Goal: Book appointment/travel/reservation

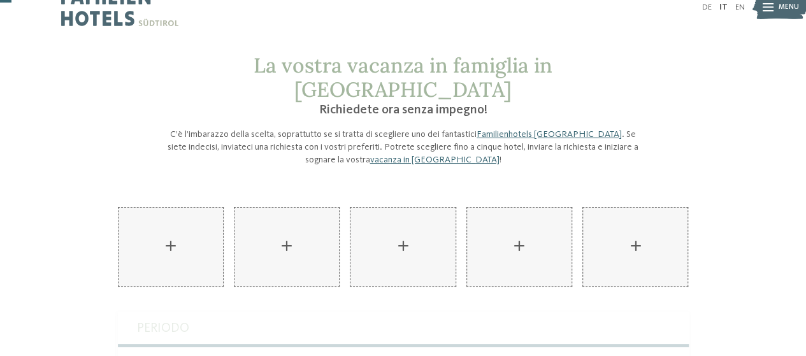
scroll to position [16, 0]
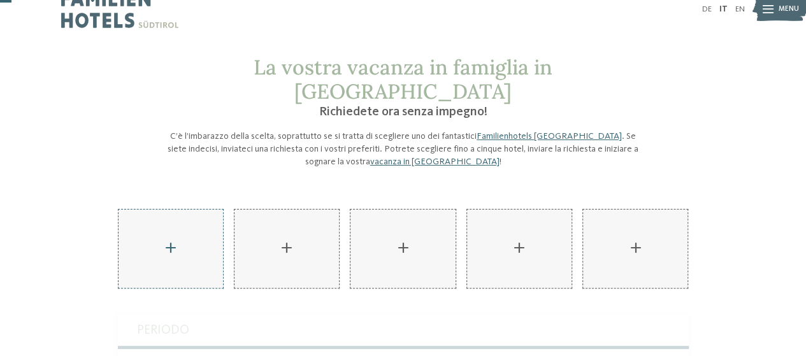
click at [173, 220] on div "AKI Family Resort PLOSE aggiungere" at bounding box center [170, 249] width 104 height 78
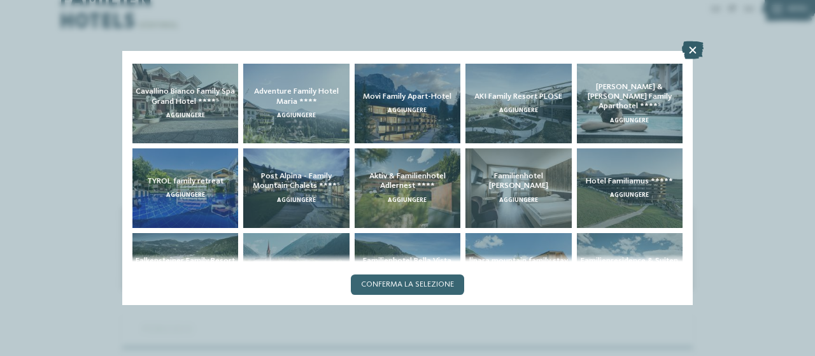
click at [689, 48] on icon at bounding box center [693, 50] width 22 height 18
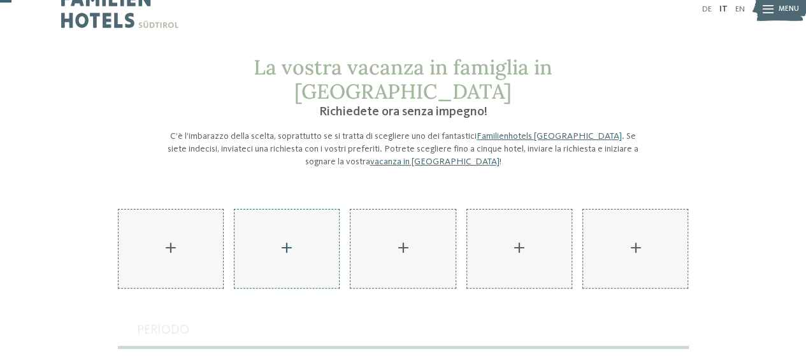
click at [288, 213] on div "AKI Family Resort PLOSE aggiungere" at bounding box center [286, 249] width 104 height 78
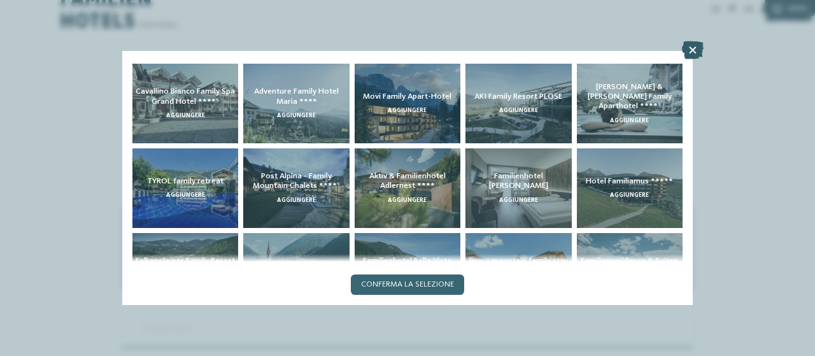
click at [692, 48] on icon at bounding box center [693, 50] width 22 height 18
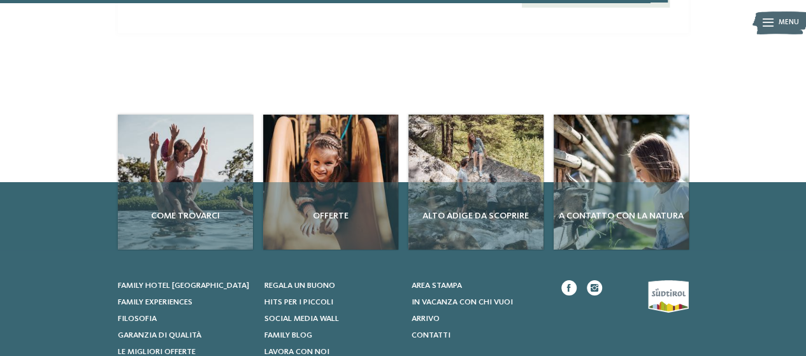
scroll to position [955, 0]
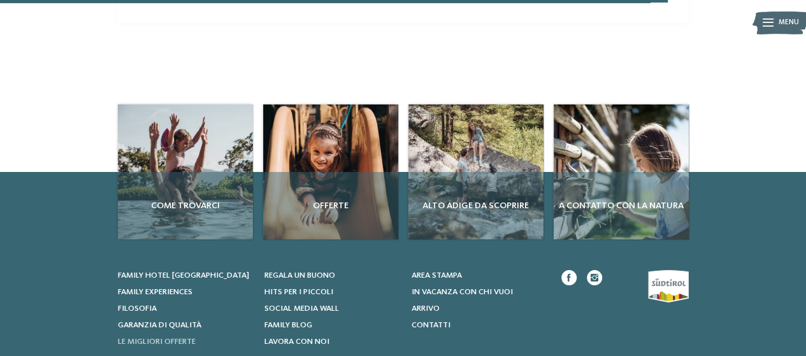
click at [144, 338] on span "Le migliori offerte" at bounding box center [157, 342] width 78 height 8
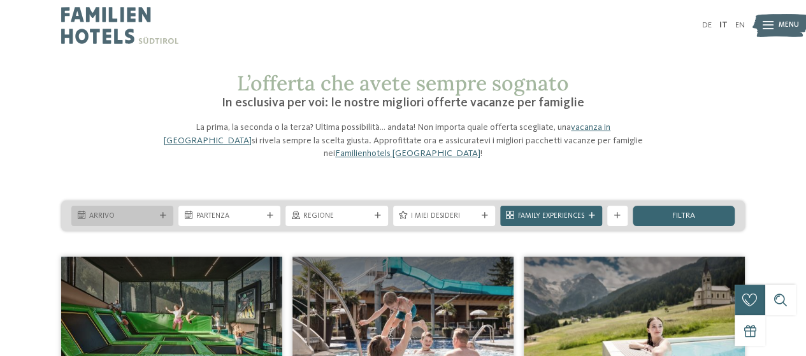
click at [148, 211] on span "Arrivo" at bounding box center [122, 216] width 66 height 10
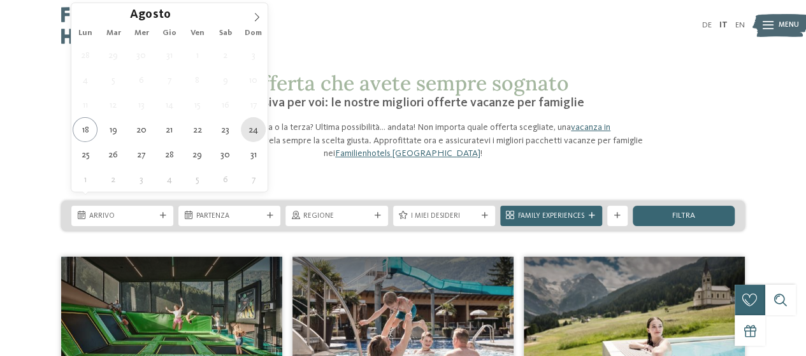
type div "24.08.2025"
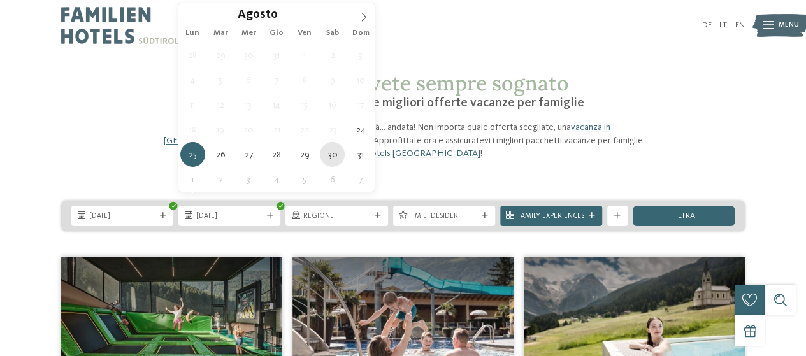
type div "30.08.2025"
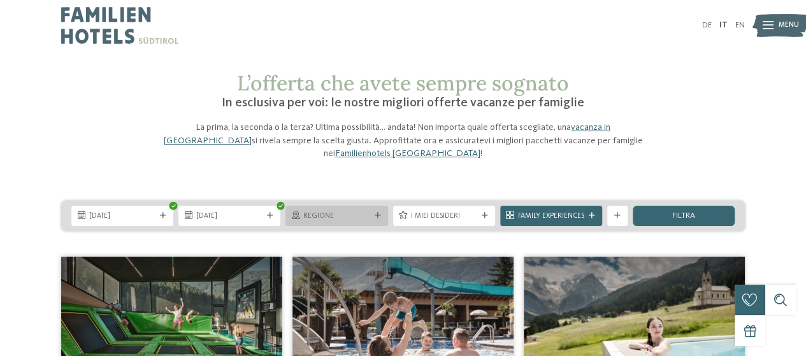
click at [373, 213] on div at bounding box center [378, 216] width 10 height 6
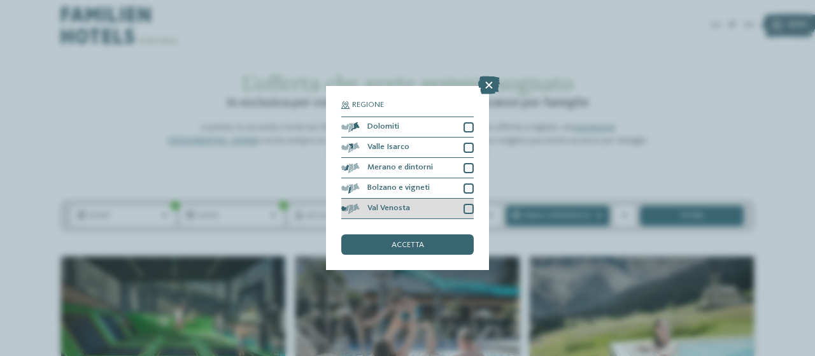
click at [469, 212] on div at bounding box center [469, 209] width 10 height 10
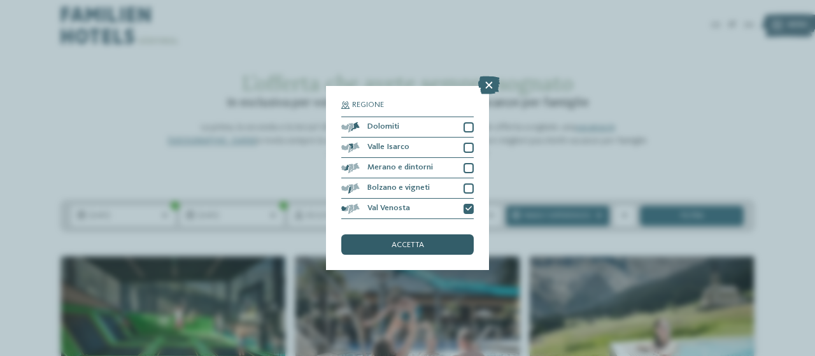
click at [420, 247] on span "accetta" at bounding box center [408, 245] width 32 height 8
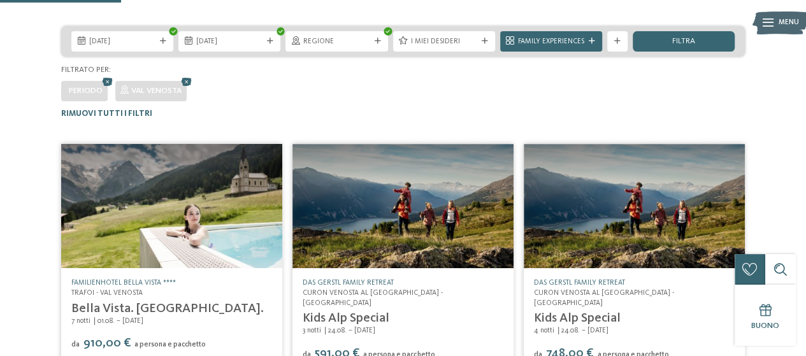
scroll to position [25, 0]
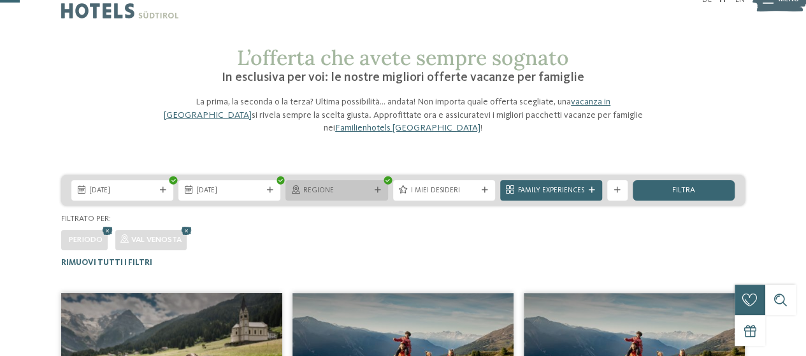
click at [367, 186] on span "Regione" at bounding box center [336, 191] width 66 height 10
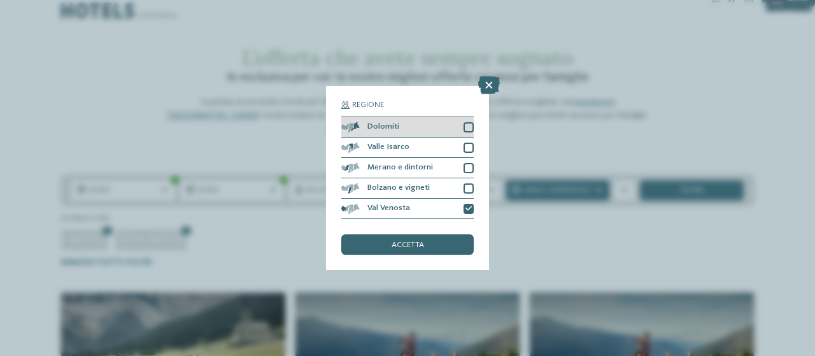
click at [472, 127] on div at bounding box center [469, 127] width 10 height 10
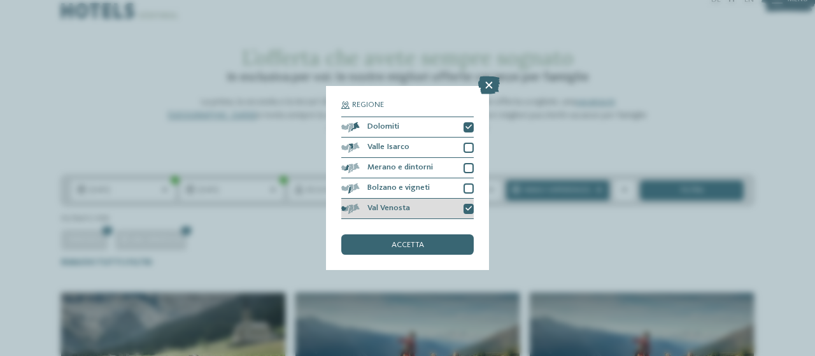
click at [470, 203] on div "Val Venosta" at bounding box center [407, 209] width 132 height 20
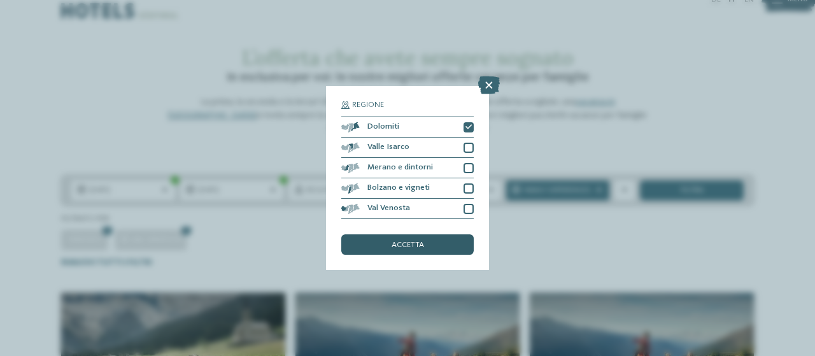
click at [416, 243] on span "accetta" at bounding box center [408, 245] width 32 height 8
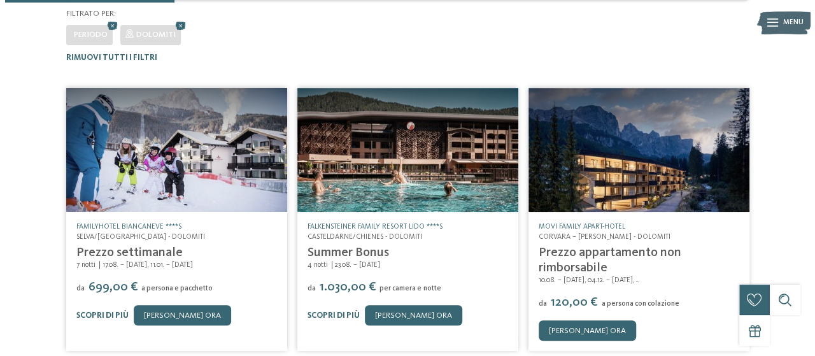
scroll to position [248, 0]
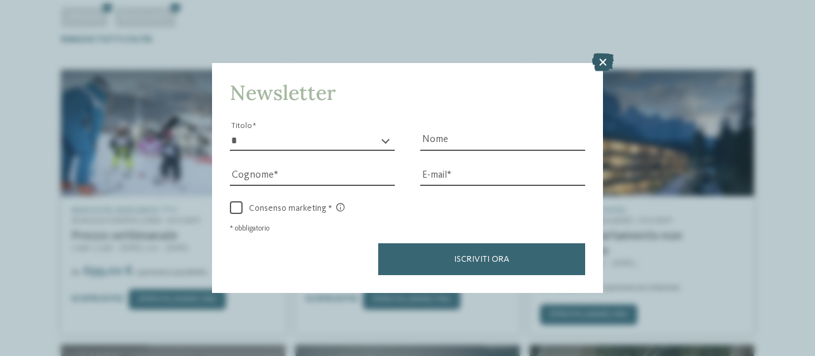
click at [603, 64] on icon at bounding box center [603, 63] width 22 height 18
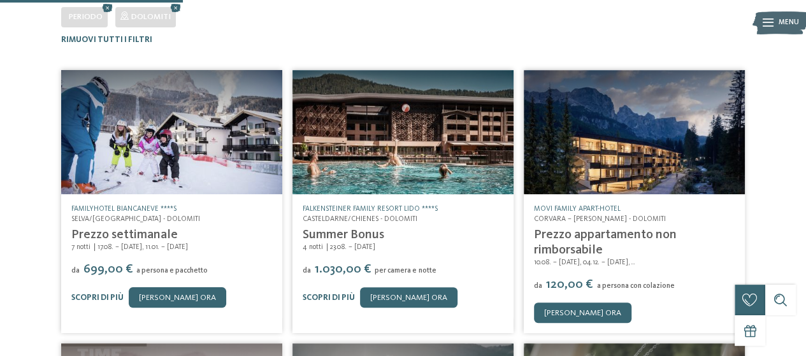
click at [627, 138] on img at bounding box center [634, 132] width 221 height 124
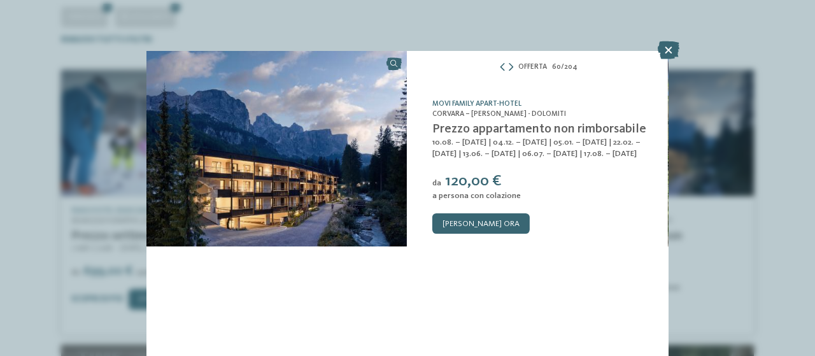
click at [292, 185] on img at bounding box center [276, 149] width 261 height 196
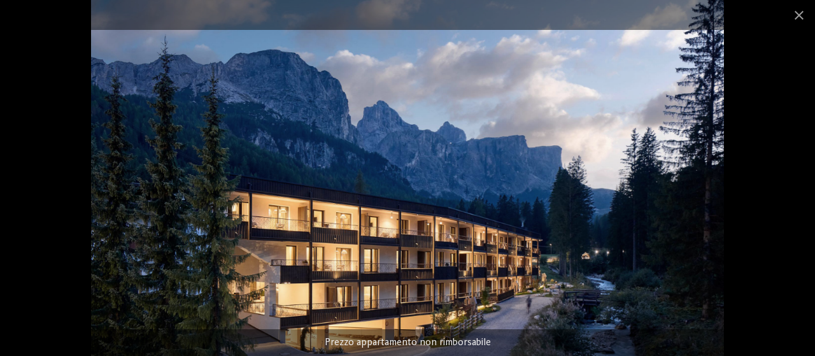
click at [612, 259] on img at bounding box center [407, 178] width 633 height 356
click at [799, 11] on span at bounding box center [799, 15] width 32 height 30
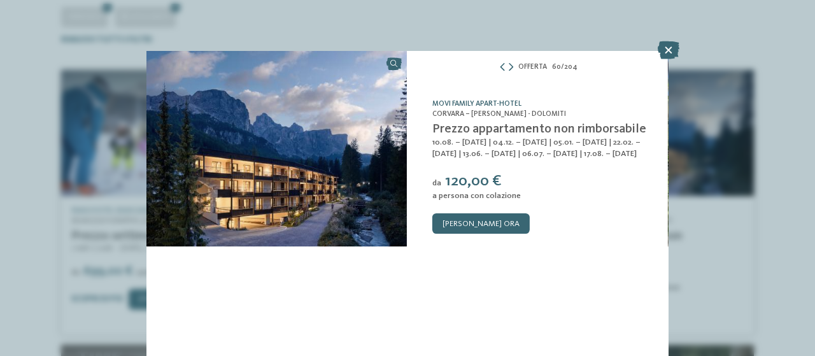
click at [516, 100] on link "Movi Family Apart-Hotel" at bounding box center [476, 104] width 89 height 8
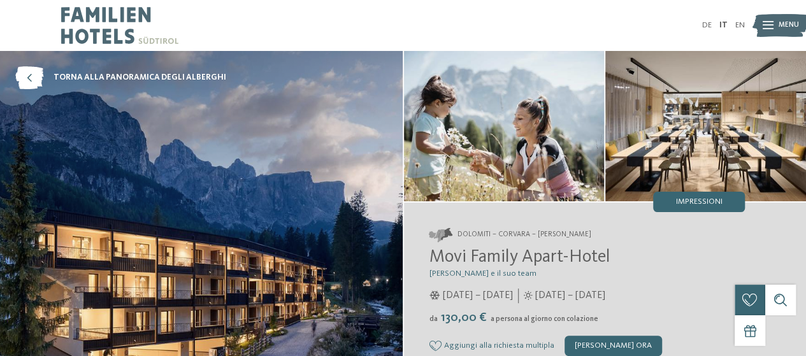
scroll to position [311, 0]
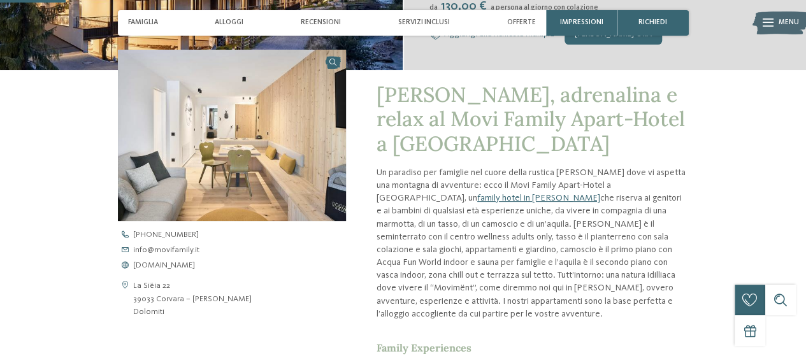
click at [762, 76] on div "torna alla panoramica degli alberghi" at bounding box center [403, 256] width 806 height 1032
click at [768, 108] on div "torna alla panoramica degli alberghi" at bounding box center [403, 256] width 806 height 1032
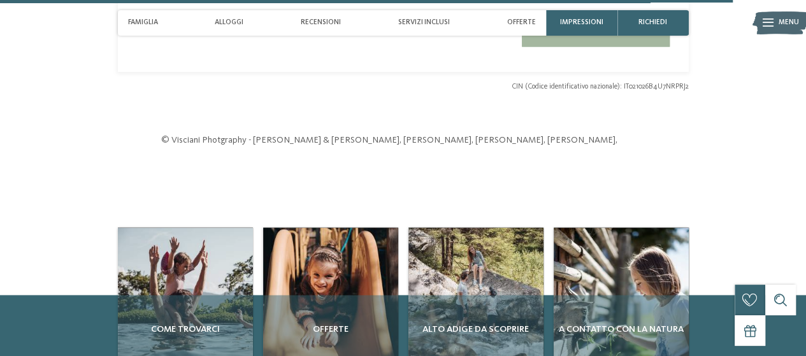
scroll to position [3562, 0]
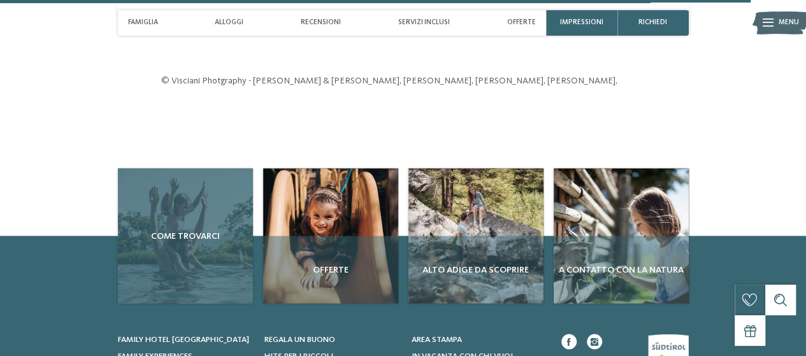
click at [196, 235] on div "Come trovarci" at bounding box center [185, 235] width 135 height 135
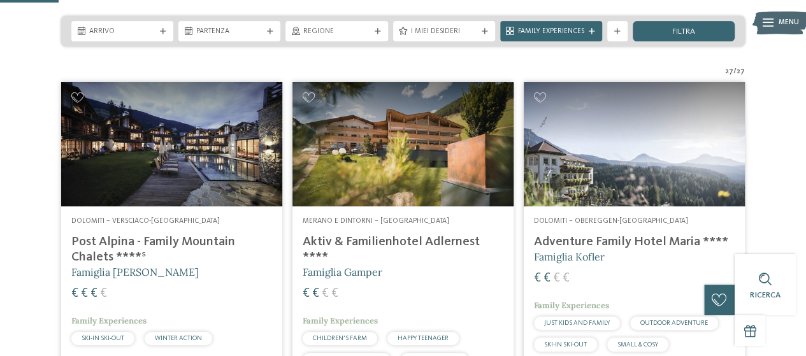
scroll to position [255, 0]
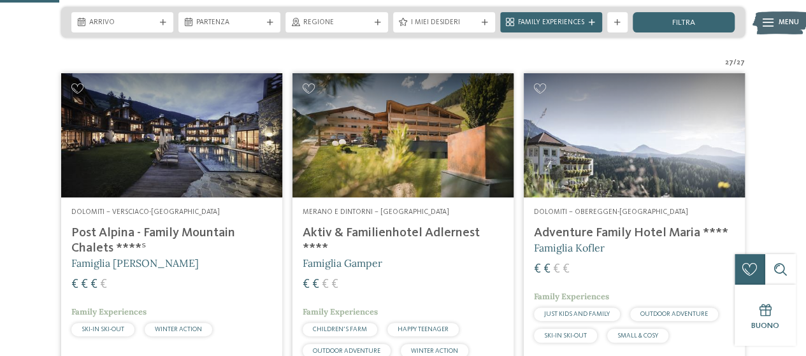
click at [207, 152] on img at bounding box center [171, 135] width 221 height 124
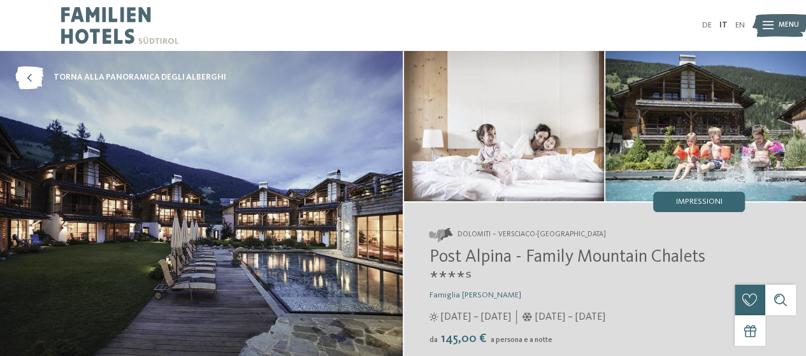
click at [769, 25] on icon at bounding box center [767, 26] width 11 height 8
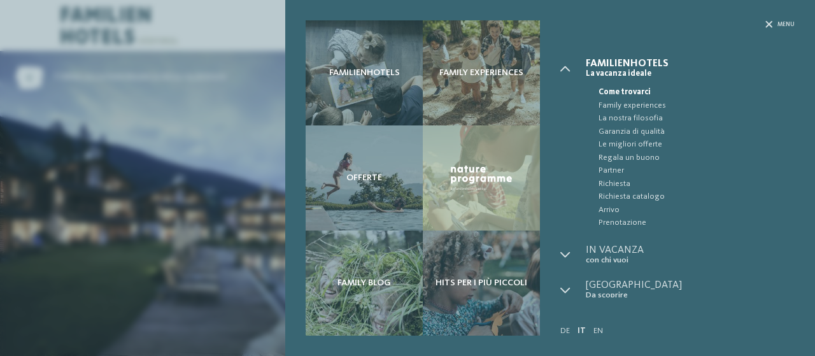
click at [178, 176] on div "Familienhotels Family experiences Offerte" at bounding box center [407, 178] width 815 height 356
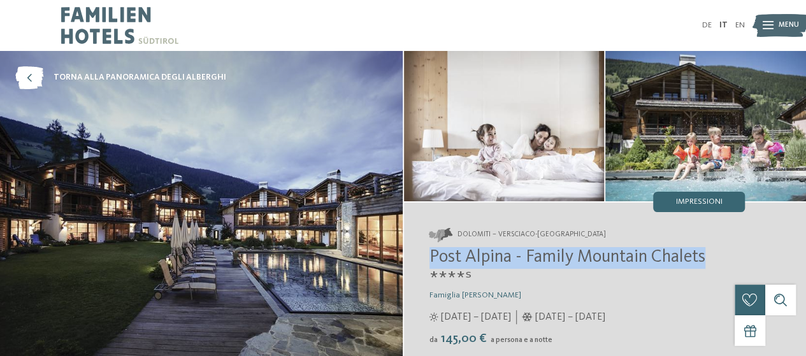
drag, startPoint x: 711, startPoint y: 254, endPoint x: 432, endPoint y: 259, distance: 279.0
click at [432, 259] on h2 "Post Alpina - Family Mountain Chalets ****ˢ" at bounding box center [587, 268] width 316 height 43
